Goal: Task Accomplishment & Management: Use online tool/utility

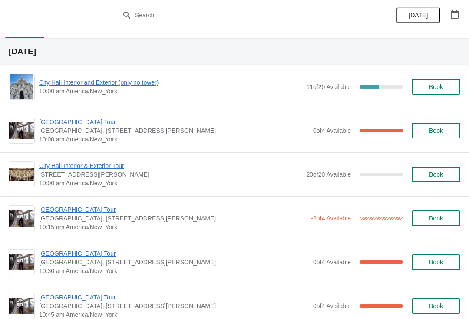
scroll to position [13, 0]
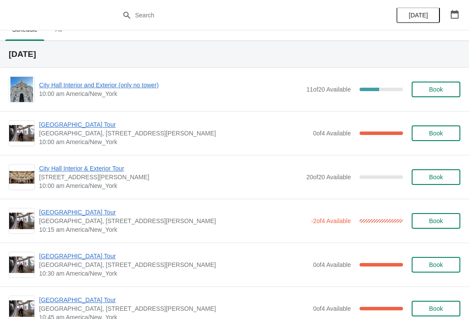
click at [61, 128] on span "[GEOGRAPHIC_DATA] Tour" at bounding box center [173, 124] width 269 height 9
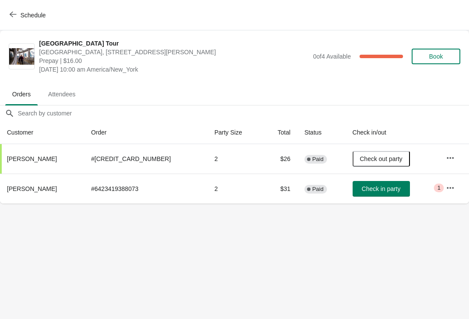
click at [15, 16] on icon "button" at bounding box center [13, 14] width 7 height 7
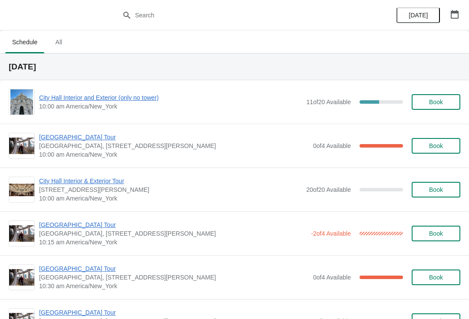
click at [82, 225] on span "[GEOGRAPHIC_DATA] Tour" at bounding box center [172, 224] width 267 height 9
click at [75, 96] on span "City Hall Interior and Exterior (only no tower)" at bounding box center [170, 97] width 263 height 9
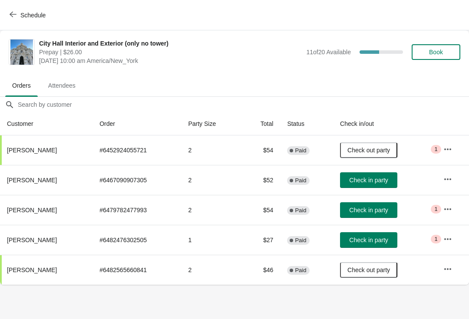
click at [380, 178] on span "Check in party" at bounding box center [368, 180] width 39 height 7
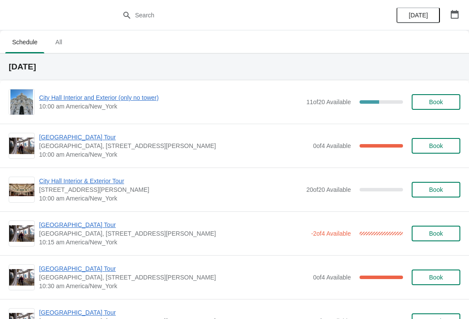
click at [130, 97] on span "City Hall Interior and Exterior (only no tower)" at bounding box center [170, 97] width 263 height 9
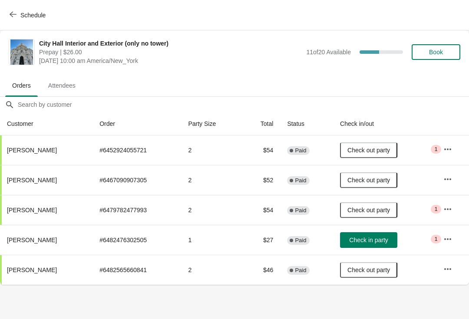
click at [16, 11] on span "Schedule" at bounding box center [28, 15] width 34 height 8
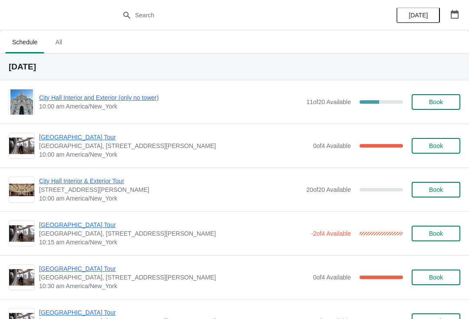
click at [92, 225] on span "[GEOGRAPHIC_DATA] Tour" at bounding box center [172, 224] width 267 height 9
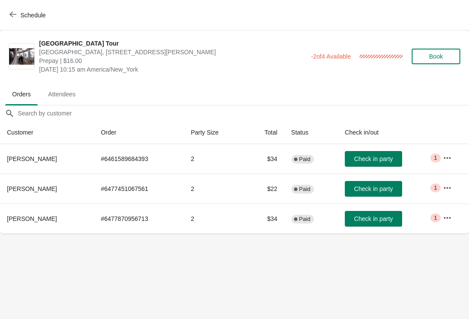
click at [16, 20] on button "Schedule" at bounding box center [28, 15] width 48 height 16
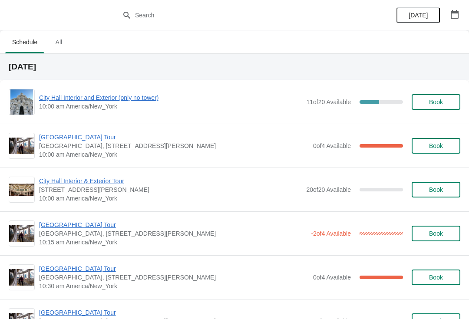
click at [79, 135] on span "[GEOGRAPHIC_DATA] Tour" at bounding box center [173, 137] width 269 height 9
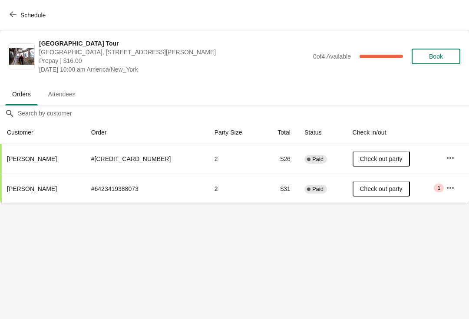
click at [438, 185] on span "Critical 1" at bounding box center [439, 188] width 10 height 9
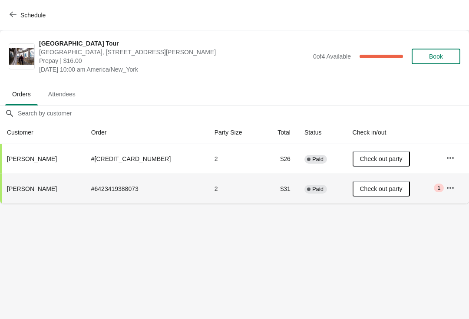
click at [439, 188] on span "Critical 1" at bounding box center [439, 188] width 10 height 9
click at [453, 188] on button "button" at bounding box center [450, 188] width 16 height 16
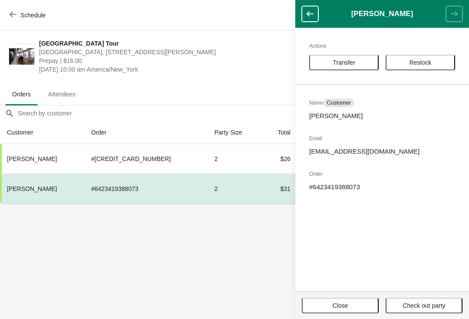
click at [249, 88] on ul "Orders Attendees" at bounding box center [234, 93] width 462 height 23
click at [315, 11] on button "button" at bounding box center [310, 14] width 16 height 16
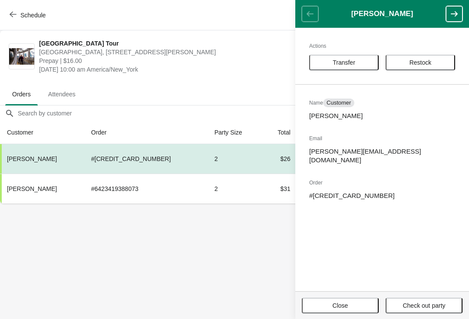
click at [450, 16] on icon "button" at bounding box center [454, 14] width 9 height 9
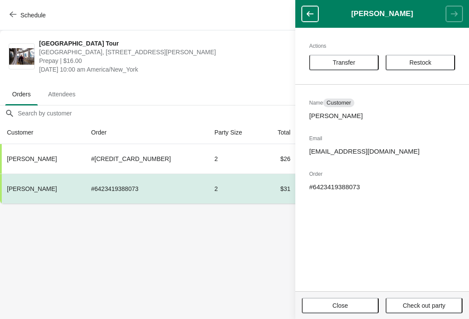
click at [250, 84] on ul "Orders Attendees" at bounding box center [234, 93] width 462 height 23
click at [252, 80] on div "City Hall Tower Tour City Hall Visitor Center, 1400 John F Kennedy Boulevard Su…" at bounding box center [234, 56] width 469 height 52
click at [339, 298] on button "Close" at bounding box center [340, 306] width 77 height 16
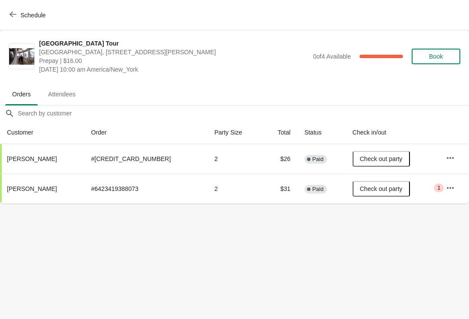
click at [446, 187] on icon "button" at bounding box center [450, 188] width 9 height 9
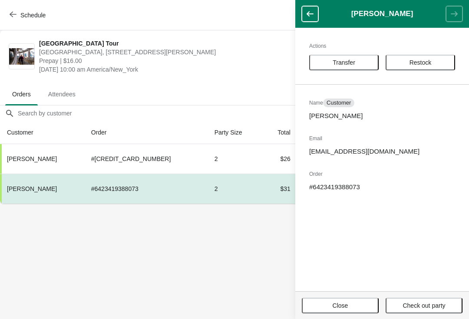
click at [231, 250] on body "Schedule City Hall Tower Tour City Hall Visitor Center, 1400 John F Kennedy Bou…" at bounding box center [234, 159] width 469 height 319
click at [338, 302] on span "Close" at bounding box center [340, 305] width 16 height 7
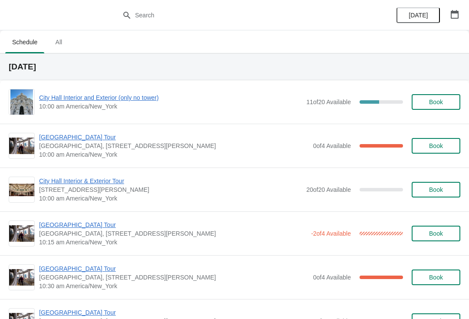
click at [110, 95] on span "City Hall Interior and Exterior (only no tower)" at bounding box center [170, 97] width 263 height 9
